Goal: Task Accomplishment & Management: Complete application form

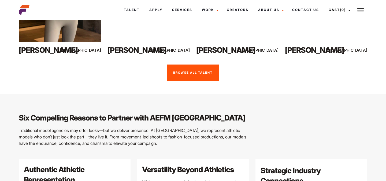
scroll to position [445, 0]
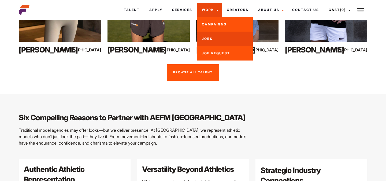
click at [209, 39] on link "Jobs" at bounding box center [225, 39] width 56 height 14
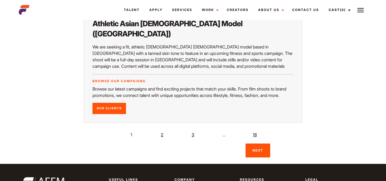
scroll to position [1082, 0]
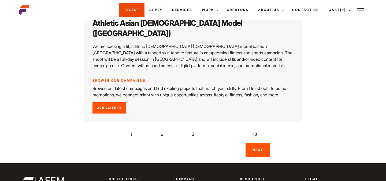
click at [139, 9] on link "Talent" at bounding box center [131, 10] width 25 height 14
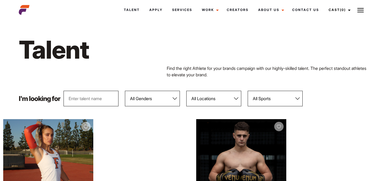
click at [147, 101] on select "All Genders Female Male" at bounding box center [152, 99] width 55 height 16
select select "104"
click at [125, 91] on select "All Genders Female Male" at bounding box center [152, 99] width 55 height 16
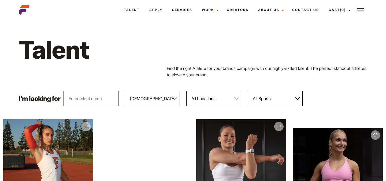
click at [258, 102] on select "All Sports 100 Meter Butterfly Acrobatics Aerial awareness Aerobics AFL Aflw Am…" at bounding box center [275, 99] width 55 height 16
select select "55"
click at [248, 91] on select "All Sports 100 Meter Butterfly Acrobatics Aerial awareness Aerobics AFL Aflw Am…" at bounding box center [275, 99] width 55 height 16
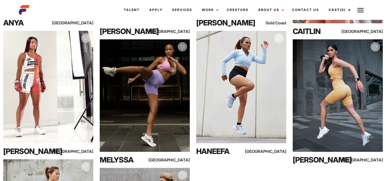
scroll to position [216, 0]
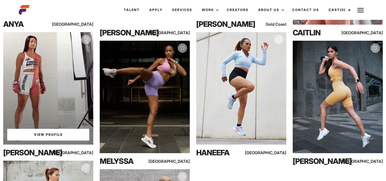
click at [45, 136] on link "View Profile" at bounding box center [48, 135] width 82 height 12
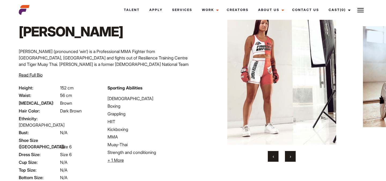
scroll to position [69, 0]
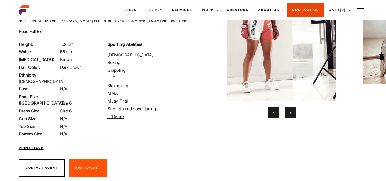
click at [297, 8] on link "Contact Us" at bounding box center [306, 10] width 36 height 14
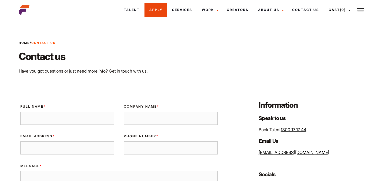
click at [157, 12] on link "Apply" at bounding box center [156, 10] width 23 height 14
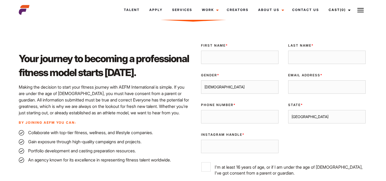
scroll to position [127, 0]
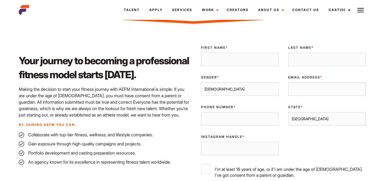
click at [230, 61] on input "First Name *" at bounding box center [240, 59] width 78 height 13
type input "Leonah"
type input "Duffy"
type input "0449175664"
click at [307, 97] on div "Email Address *" at bounding box center [327, 86] width 87 height 30
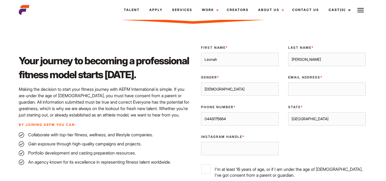
click at [255, 90] on select "Male Female" at bounding box center [240, 89] width 78 height 13
select select "female"
click at [201, 83] on select "Male Female" at bounding box center [240, 89] width 78 height 13
click at [296, 91] on input "Email Address *" at bounding box center [327, 89] width 78 height 13
type input "leonahdfitness@gmail.com"
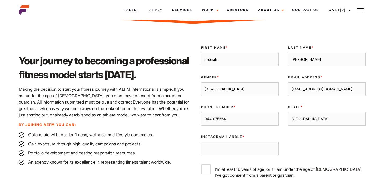
click at [306, 122] on select "Sydney Melbourne Brisbane Gold Coast Adelaide Perth Darwin Queensland Tasmania …" at bounding box center [327, 118] width 78 height 13
select select "Melbourne"
click at [288, 112] on select "Sydney Melbourne Brisbane Gold Coast Adelaide Perth Darwin Queensland Tasmania …" at bounding box center [327, 118] width 78 height 13
click at [249, 148] on input "Instagram Handle *" at bounding box center [240, 148] width 78 height 13
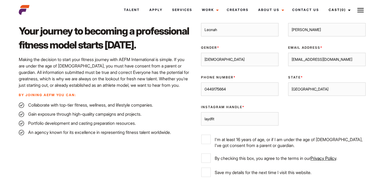
scroll to position [159, 0]
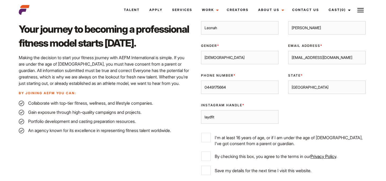
type input "laydfit"
click at [208, 135] on input "I'm at least 16 years of age, or if I am under the age of 18, I've got consent …" at bounding box center [205, 137] width 9 height 9
checkbox input "true"
click at [208, 156] on input "By checking this box, you agree to the terms in our Privacy Policy ." at bounding box center [205, 156] width 9 height 9
checkbox input "true"
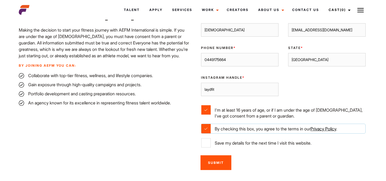
scroll to position [186, 0]
click at [205, 143] on input "Save my details for the next time I visit this website." at bounding box center [205, 142] width 9 height 9
checkbox input "true"
click at [224, 163] on input "Submit" at bounding box center [216, 162] width 31 height 15
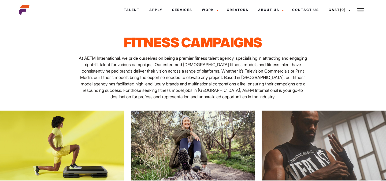
scroll to position [3, 0]
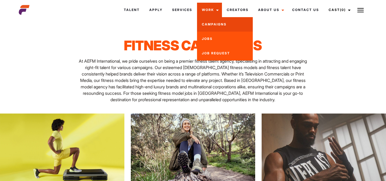
click at [209, 21] on link "Campaigns" at bounding box center [225, 24] width 56 height 14
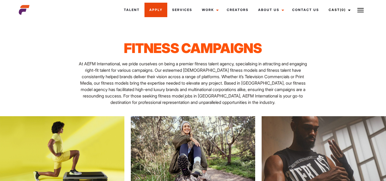
click at [162, 8] on link "Apply" at bounding box center [156, 10] width 23 height 14
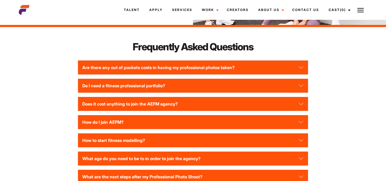
scroll to position [698, 0]
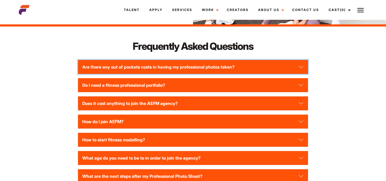
click at [251, 70] on button "Are there any out of pockets costs in having my professional photos taken?" at bounding box center [193, 67] width 230 height 14
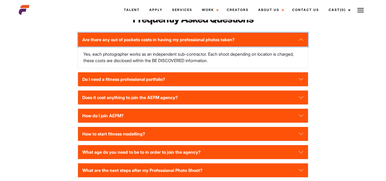
scroll to position [730, 0]
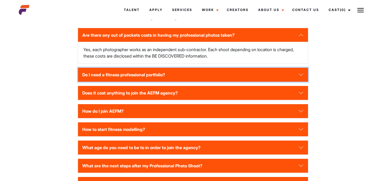
click at [239, 78] on button "Do I need a fitness professional portfolio?" at bounding box center [193, 75] width 230 height 14
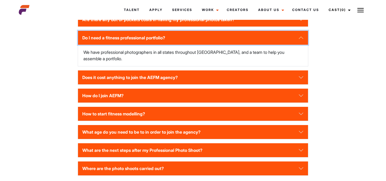
scroll to position [746, 0]
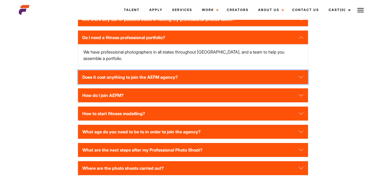
click at [271, 78] on button "Does it cost anything to join the AEFM agency?" at bounding box center [193, 77] width 230 height 14
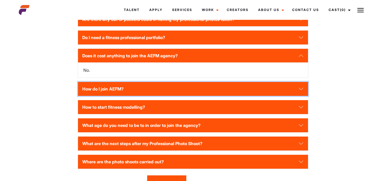
click at [232, 94] on button "How do I join AEFM?" at bounding box center [193, 89] width 230 height 14
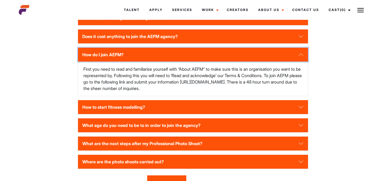
scroll to position [766, 0]
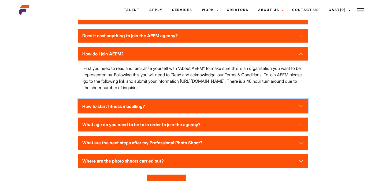
click at [184, 113] on button "How to start fitness modelling?" at bounding box center [193, 107] width 230 height 14
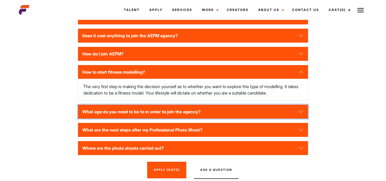
click at [219, 119] on button "What age do you need to be to in order to join the agency?" at bounding box center [193, 112] width 230 height 14
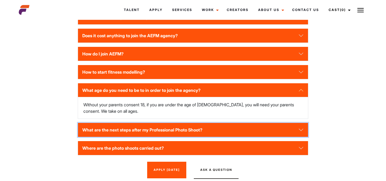
click at [206, 135] on button "What are the next steps after my Professional Photo Shoot?" at bounding box center [193, 130] width 230 height 14
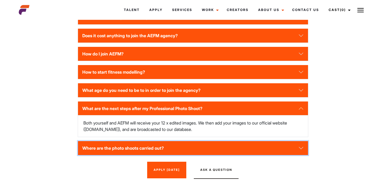
click at [265, 150] on button "Where are the photo shoots carried out?" at bounding box center [193, 148] width 230 height 14
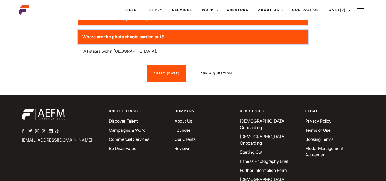
scroll to position [856, 0]
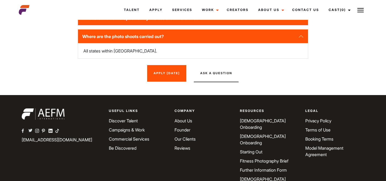
click at [259, 138] on link "[DEMOGRAPHIC_DATA] Onboarding" at bounding box center [263, 140] width 46 height 12
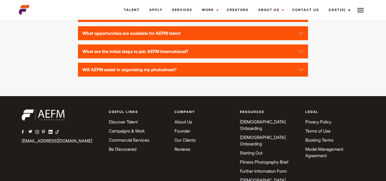
scroll to position [1399, 0]
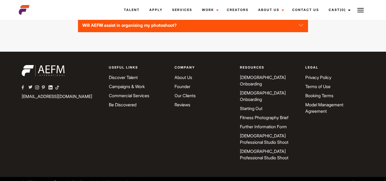
click at [36, 91] on link "Instagram" at bounding box center [38, 88] width 7 height 6
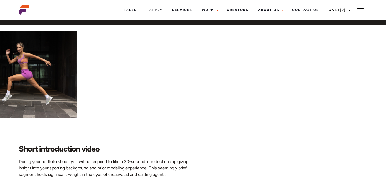
scroll to position [863, 0]
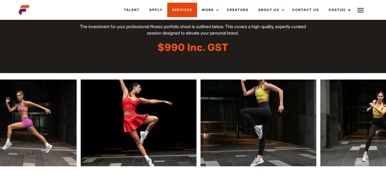
click at [183, 15] on link "Services" at bounding box center [182, 10] width 30 height 14
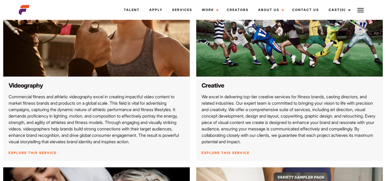
scroll to position [352, 0]
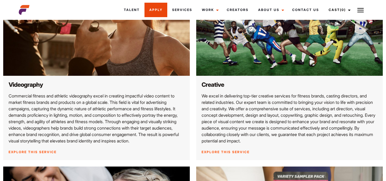
click at [157, 8] on link "Apply" at bounding box center [156, 10] width 23 height 14
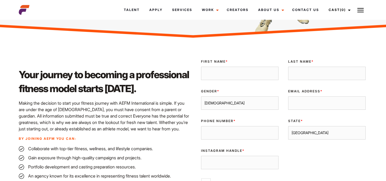
scroll to position [112, 0]
